Goal: Task Accomplishment & Management: Manage account settings

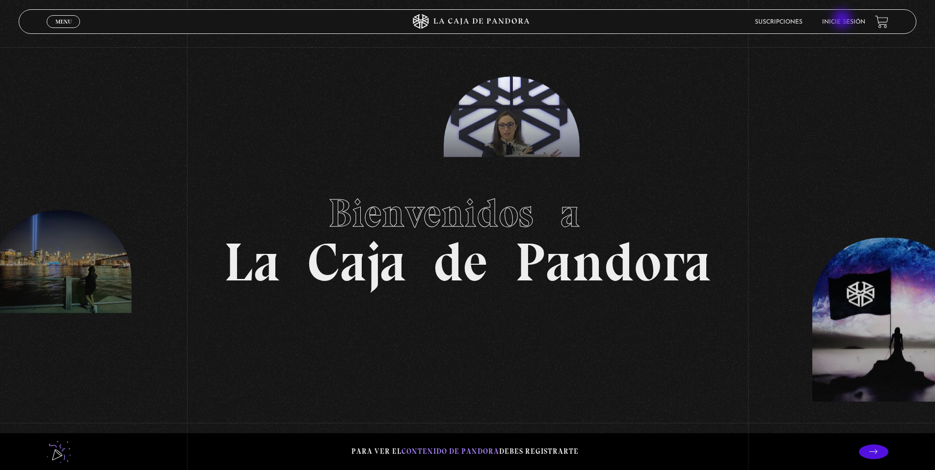
click at [845, 18] on li "Inicie sesión" at bounding box center [843, 21] width 43 height 15
click at [845, 21] on link "Inicie sesión" at bounding box center [843, 22] width 43 height 6
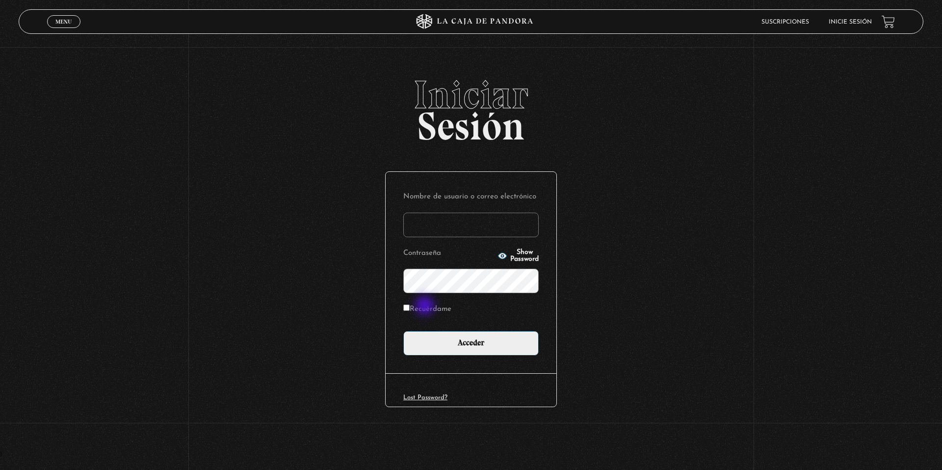
type input "dpe124@gmail.com"
click at [426, 308] on label "Recuérdame" at bounding box center [428, 309] width 48 height 15
click at [410, 308] on input "Recuérdame" at bounding box center [407, 307] width 6 height 6
checkbox input "true"
click at [511, 256] on span "Show Password" at bounding box center [525, 256] width 28 height 14
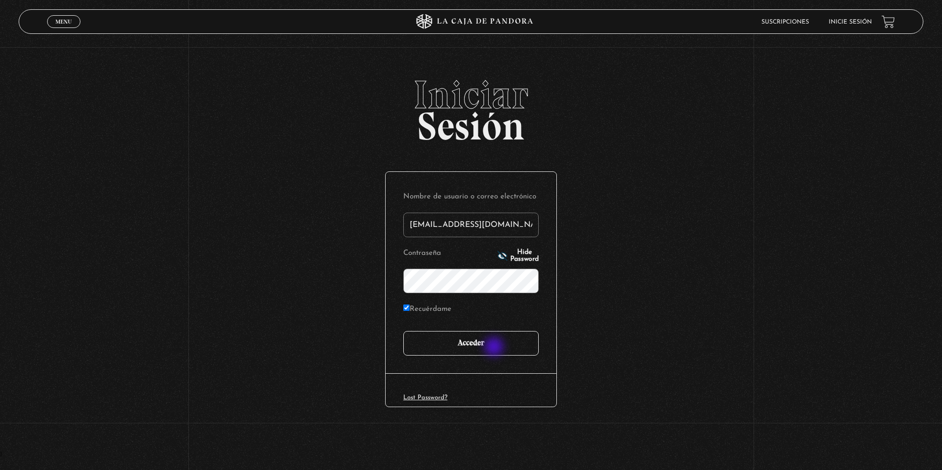
click at [495, 348] on input "Acceder" at bounding box center [471, 343] width 135 height 25
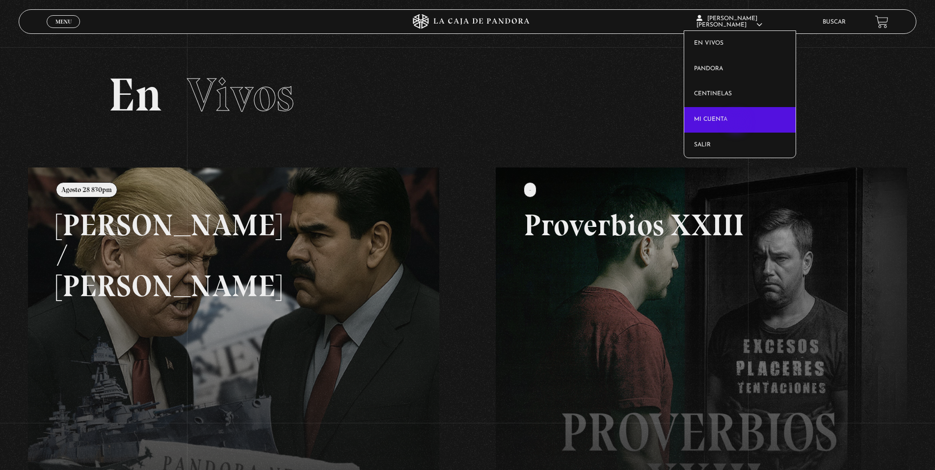
click at [737, 123] on link "Mi cuenta" at bounding box center [739, 120] width 111 height 26
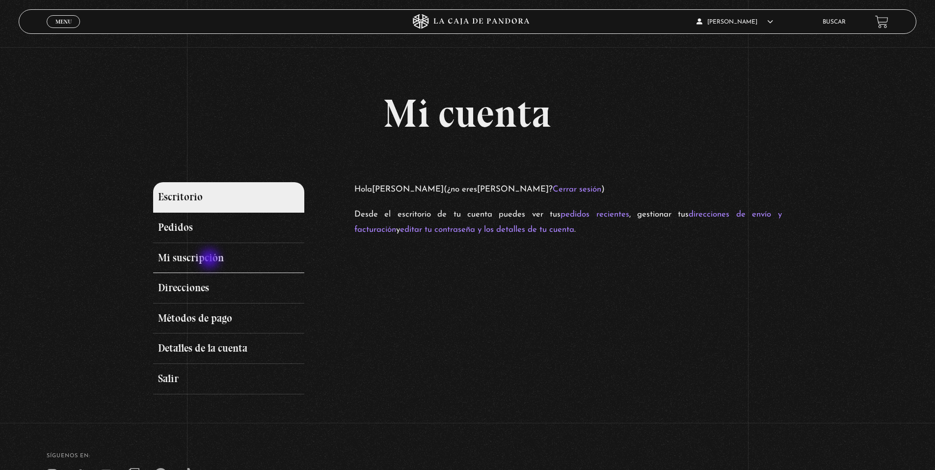
click at [211, 260] on link "Mi suscripción" at bounding box center [228, 258] width 151 height 30
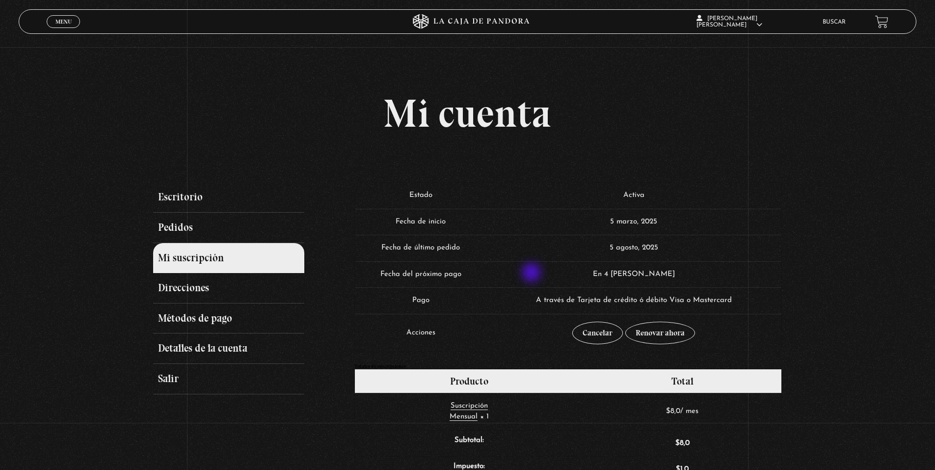
scroll to position [55, 0]
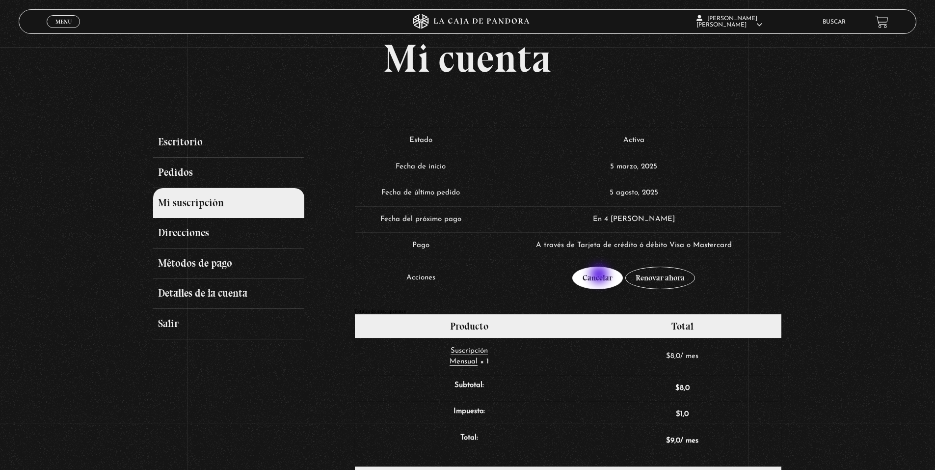
click at [600, 275] on link "Cancelar" at bounding box center [597, 278] width 51 height 23
